Goal: Navigation & Orientation: Find specific page/section

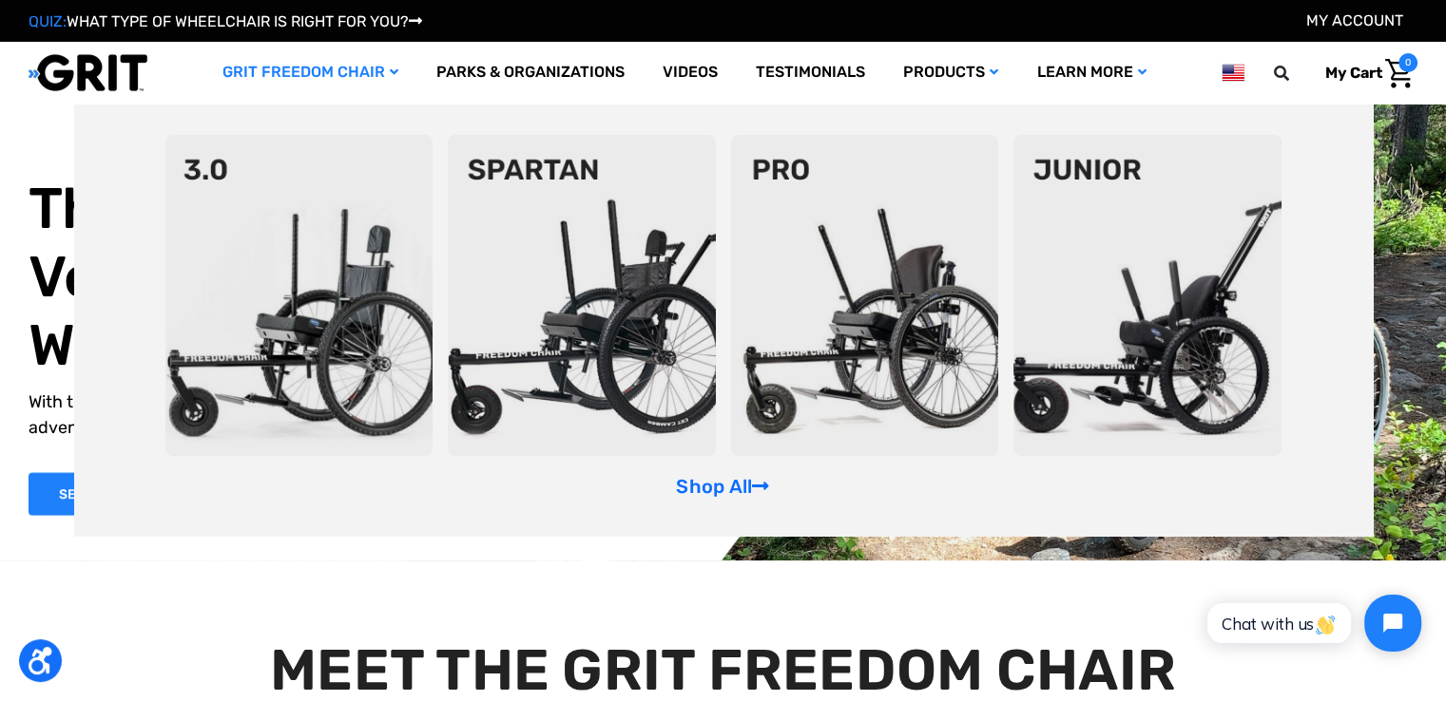
click at [311, 73] on link "GRIT Freedom Chair" at bounding box center [310, 73] width 214 height 62
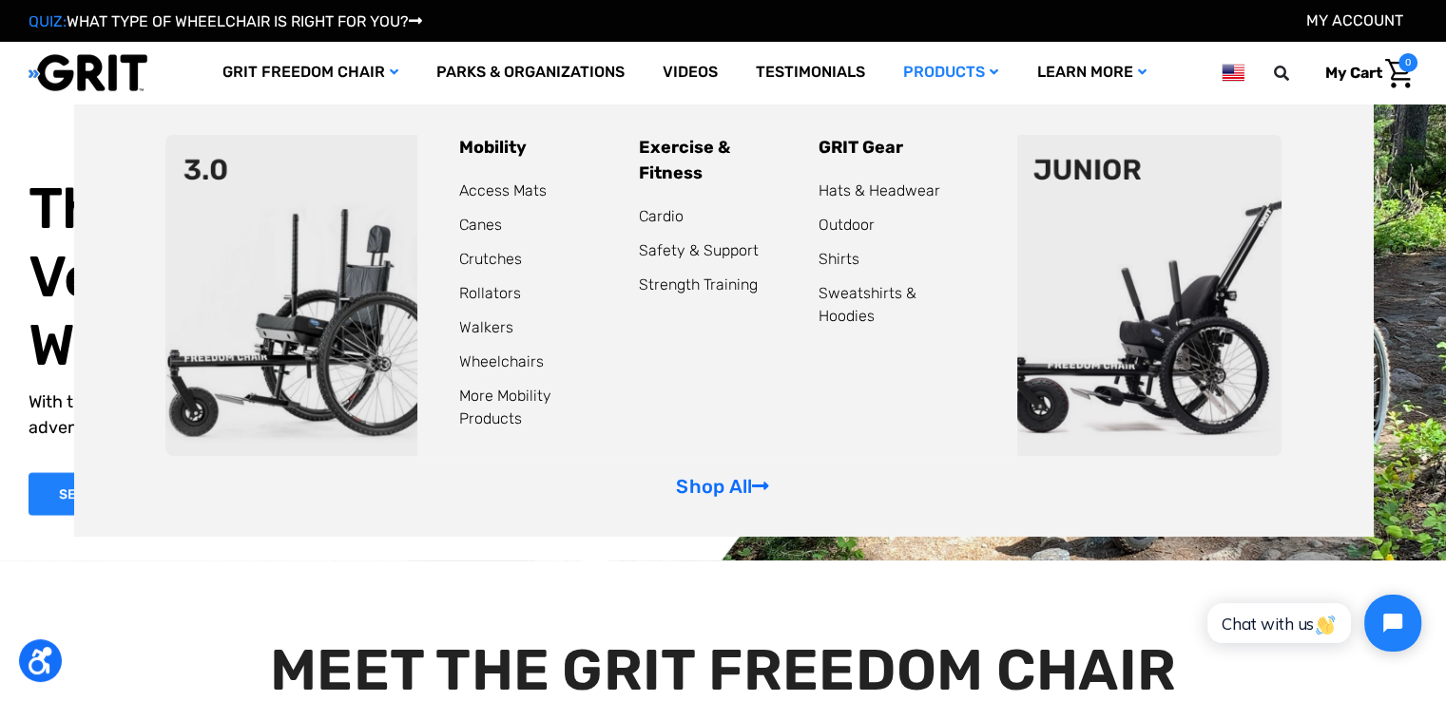
click at [947, 76] on link "Products" at bounding box center [950, 73] width 133 height 62
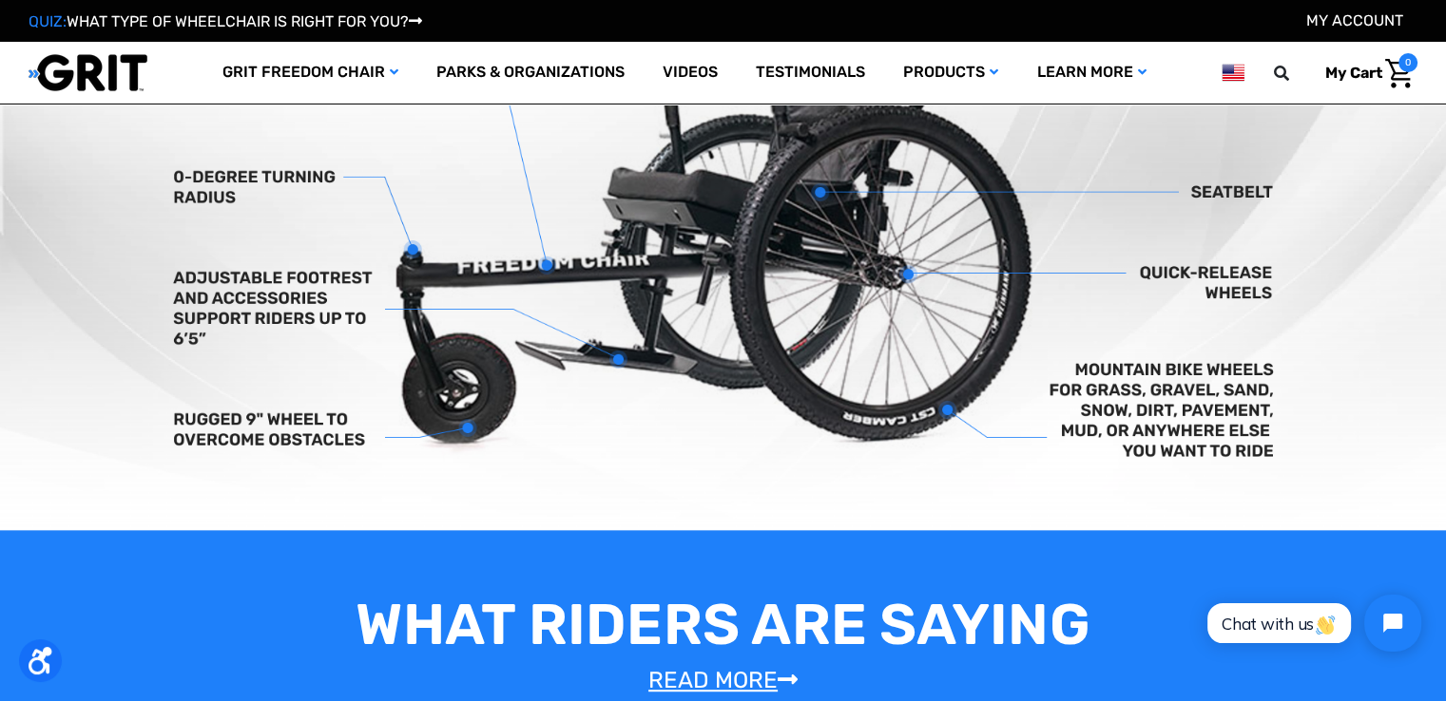
scroll to position [665, 0]
